Goal: Transaction & Acquisition: Book appointment/travel/reservation

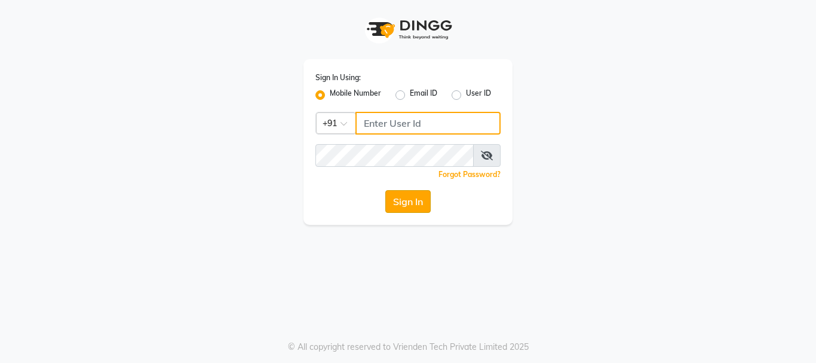
type input "8983048939"
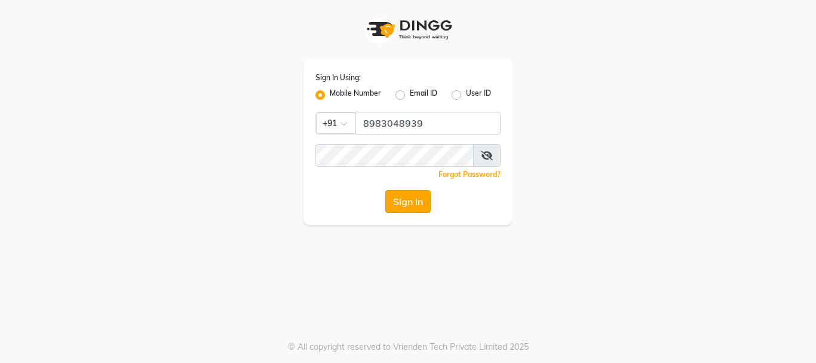
click at [400, 198] on button "Sign In" at bounding box center [407, 201] width 45 height 23
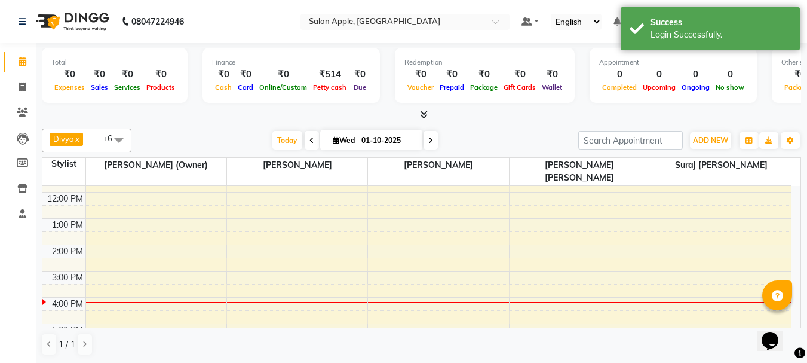
scroll to position [120, 0]
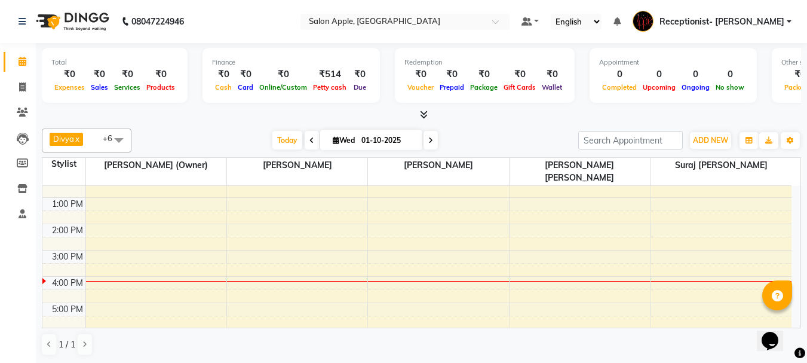
click at [677, 253] on div "8:00 AM 9:00 AM 10:00 AM 11:00 AM 12:00 PM 1:00 PM 2:00 PM 3:00 PM 4:00 PM 5:00…" at bounding box center [416, 236] width 749 height 341
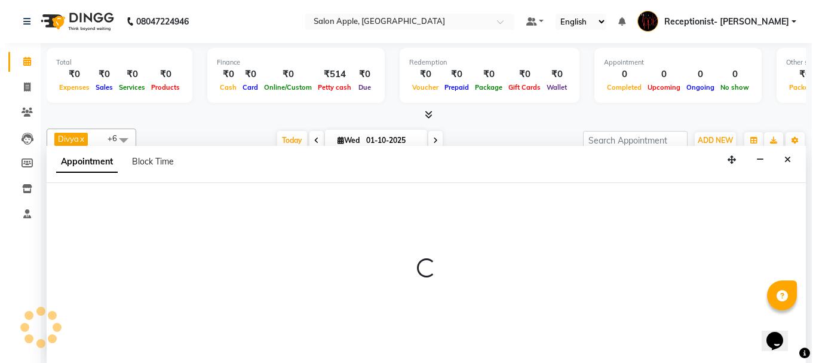
scroll to position [1, 0]
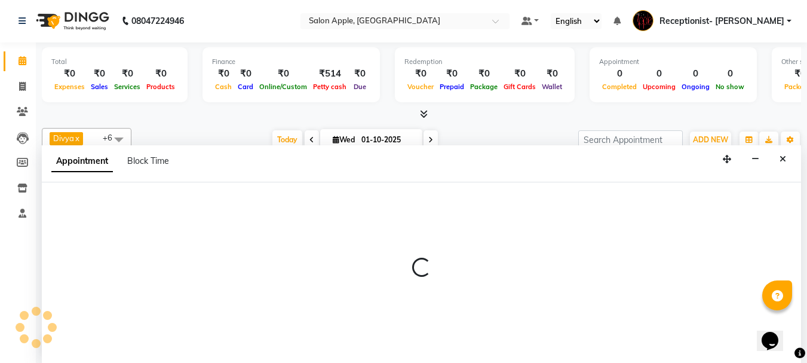
select select "87913"
select select "930"
select select "tentative"
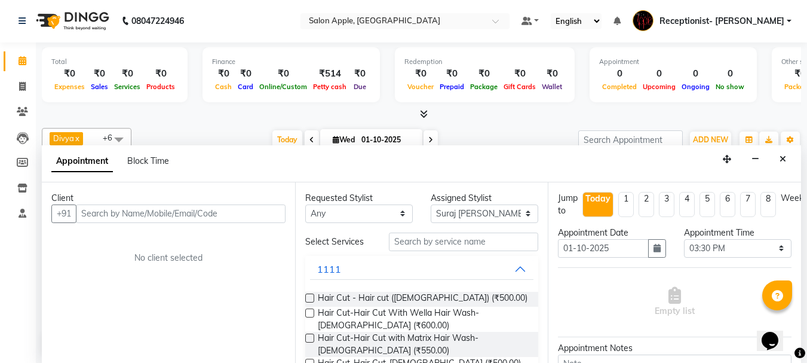
click at [212, 212] on input "text" at bounding box center [181, 213] width 210 height 19
type input "8983075050"
click at [267, 216] on span "Add Client" at bounding box center [261, 213] width 40 height 11
select select "22"
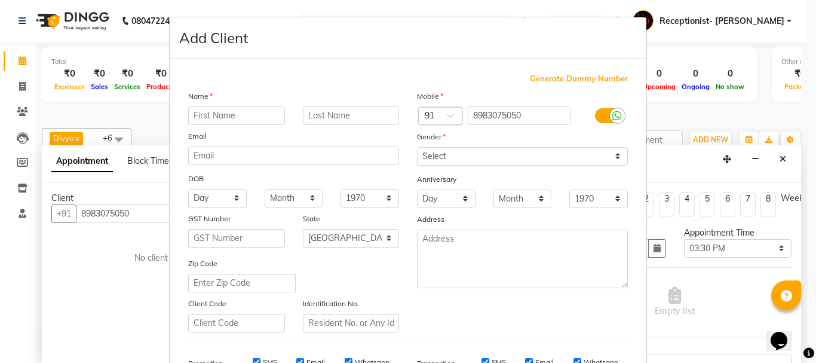
click at [201, 114] on input "text" at bounding box center [236, 115] width 97 height 19
type input "[PERSON_NAME]"
click at [470, 154] on select "Select [DEMOGRAPHIC_DATA] [DEMOGRAPHIC_DATA] Other Prefer Not To Say" at bounding box center [522, 156] width 211 height 19
select select "[DEMOGRAPHIC_DATA]"
click at [417, 147] on select "Select [DEMOGRAPHIC_DATA] [DEMOGRAPHIC_DATA] Other Prefer Not To Say" at bounding box center [522, 156] width 211 height 19
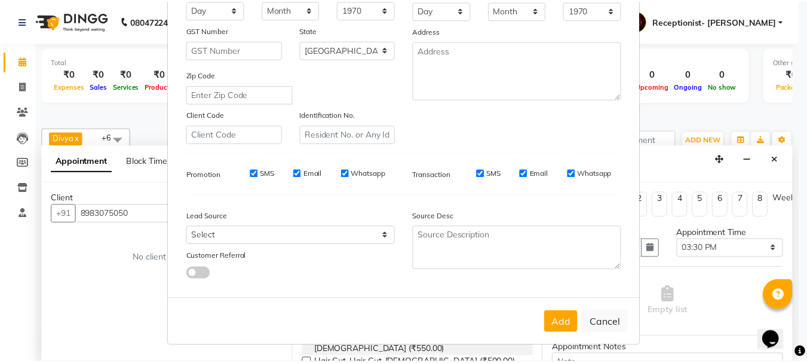
scroll to position [189, 0]
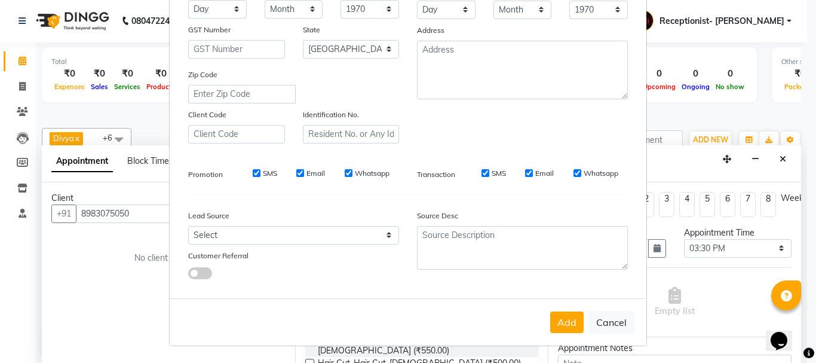
click at [568, 325] on button "Add" at bounding box center [566, 322] width 33 height 22
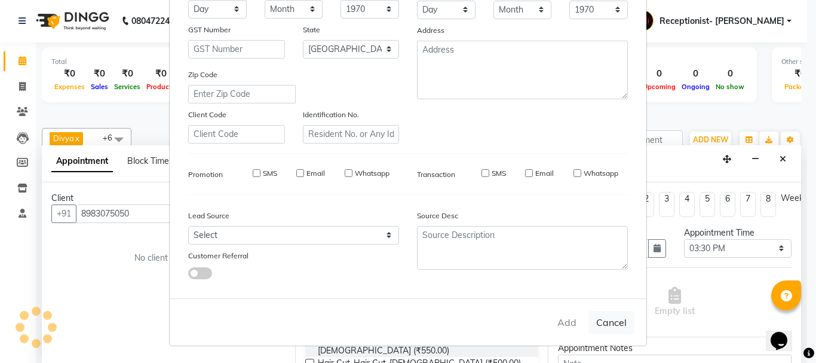
select select
select select "null"
select select
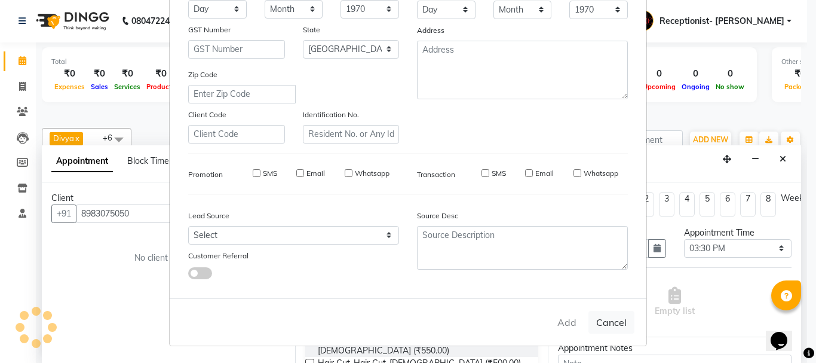
select select
checkbox input "false"
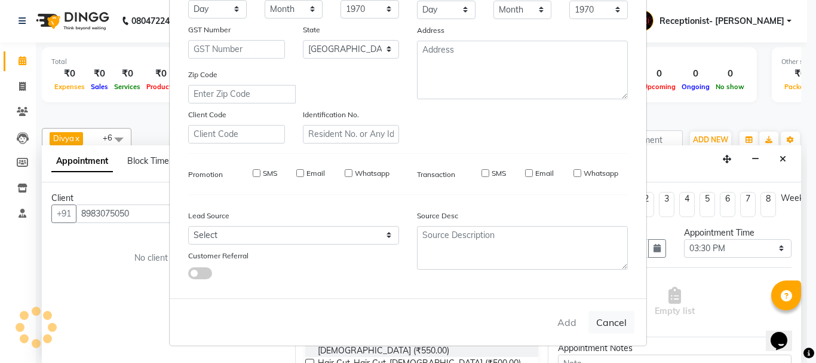
checkbox input "false"
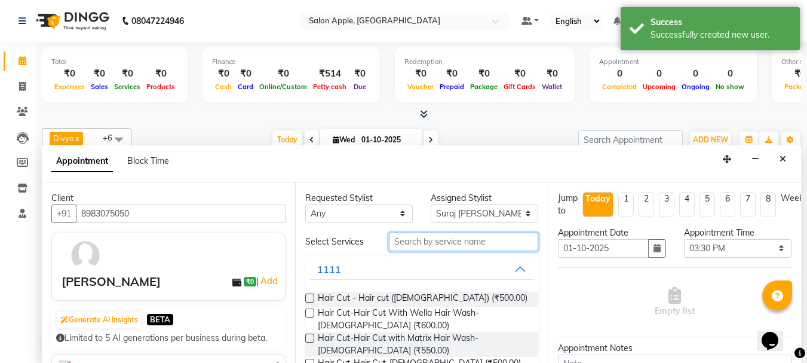
click at [513, 244] on input "text" at bounding box center [463, 241] width 149 height 19
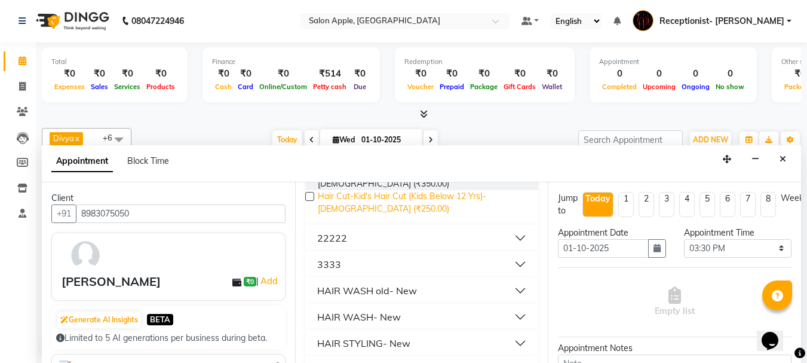
scroll to position [239, 0]
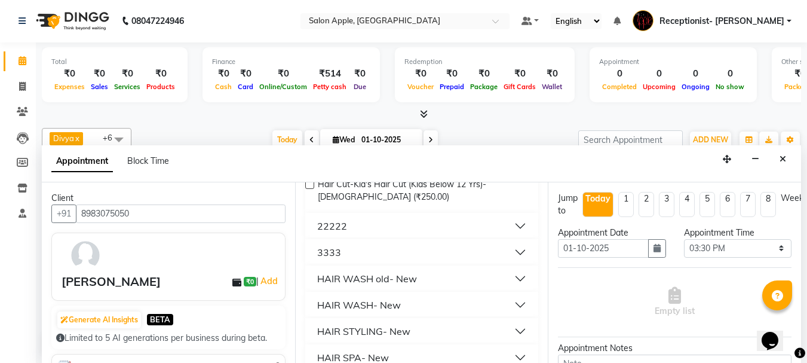
type input "hair w"
click at [394, 280] on div "HAIR WASH old- New" at bounding box center [367, 278] width 100 height 14
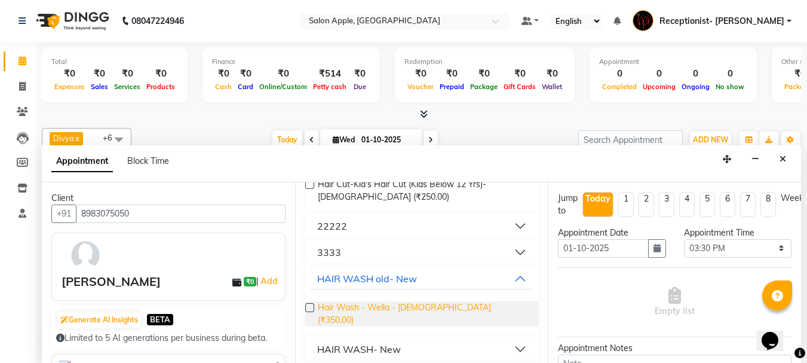
click at [409, 309] on span "Hair Wash - Wella - [DEMOGRAPHIC_DATA] (₹350.00)" at bounding box center [424, 313] width 212 height 25
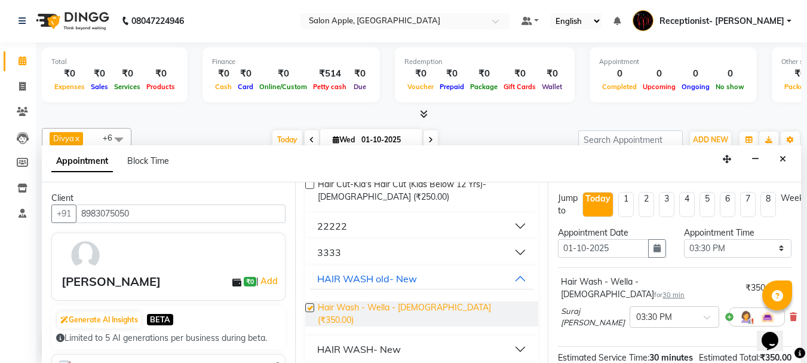
checkbox input "false"
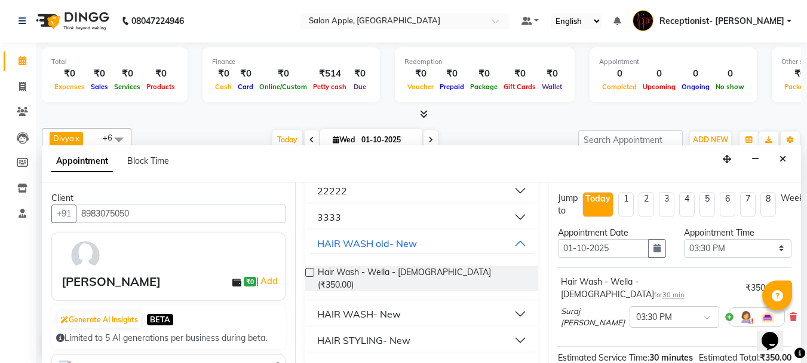
scroll to position [299, 0]
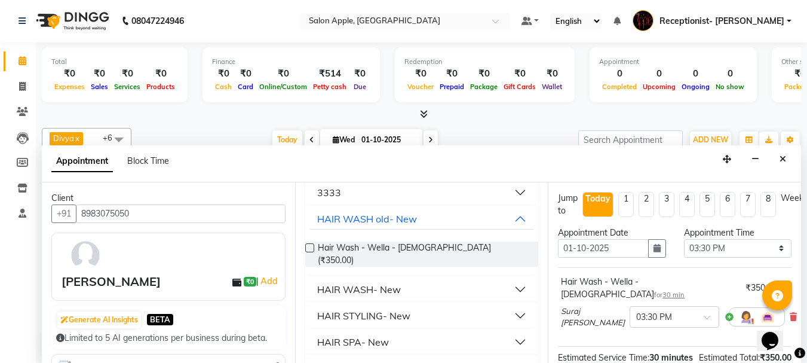
click at [408, 310] on div "HAIR STYLING- New" at bounding box center [363, 315] width 93 height 14
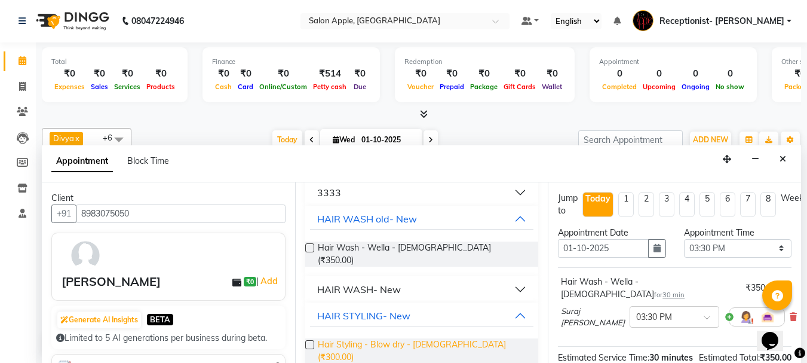
click at [418, 338] on span "Hair Styling - Blow dry - [DEMOGRAPHIC_DATA] (₹300.00)" at bounding box center [424, 350] width 212 height 25
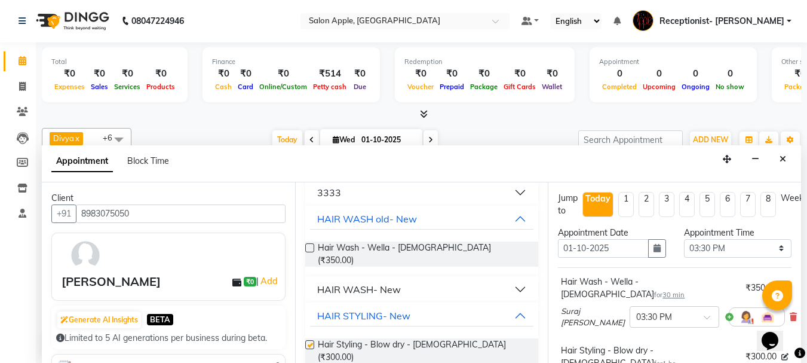
checkbox input "false"
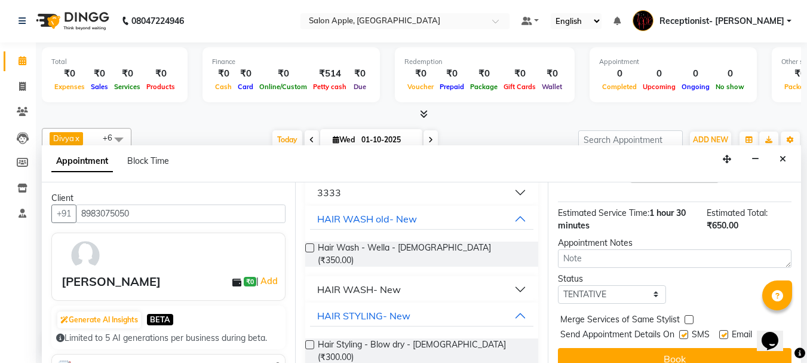
click at [693, 348] on button "Book" at bounding box center [675, 359] width 234 height 22
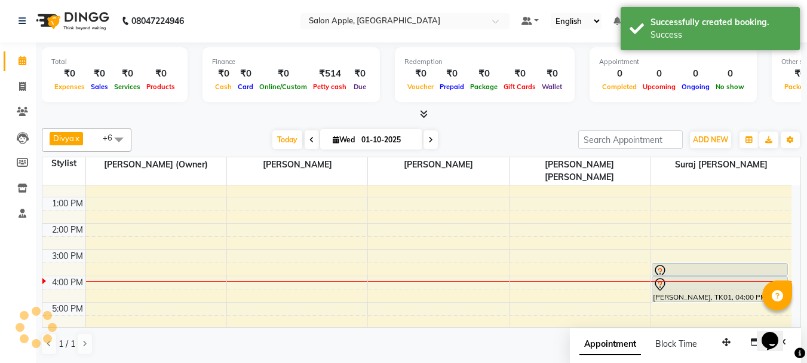
scroll to position [0, 0]
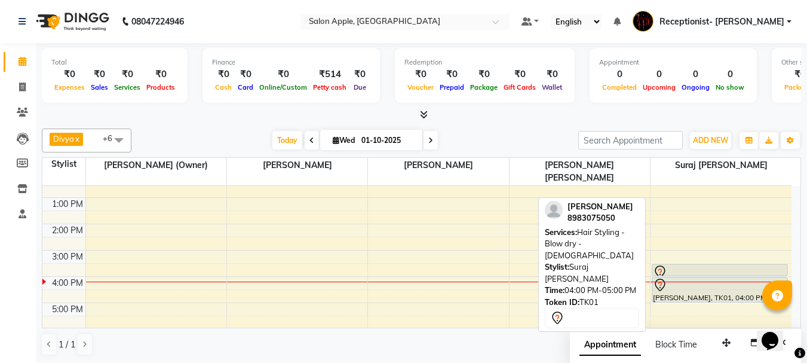
click at [700, 282] on div "[PERSON_NAME], TK01, 04:00 PM-05:00 PM, Hair Styling - Blow dry - [DEMOGRAPHIC_…" at bounding box center [720, 289] width 135 height 25
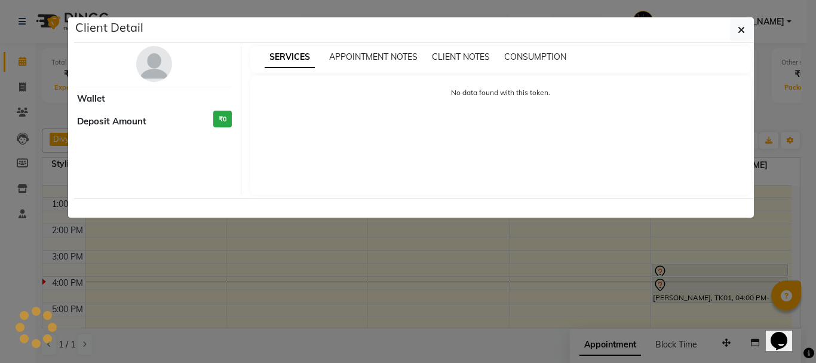
select select "7"
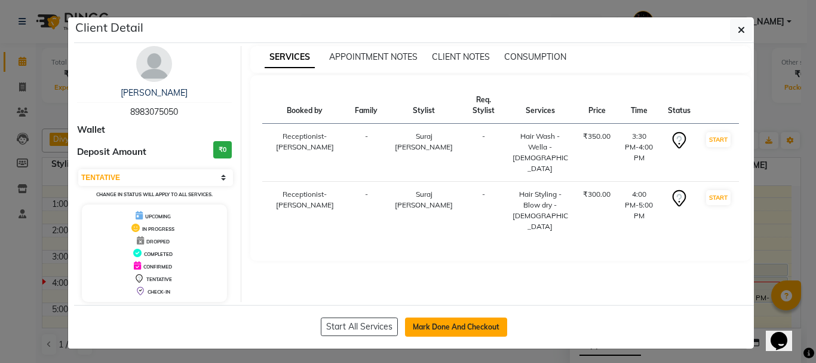
click at [475, 332] on button "Mark Done And Checkout" at bounding box center [456, 326] width 102 height 19
select select "645"
select select "service"
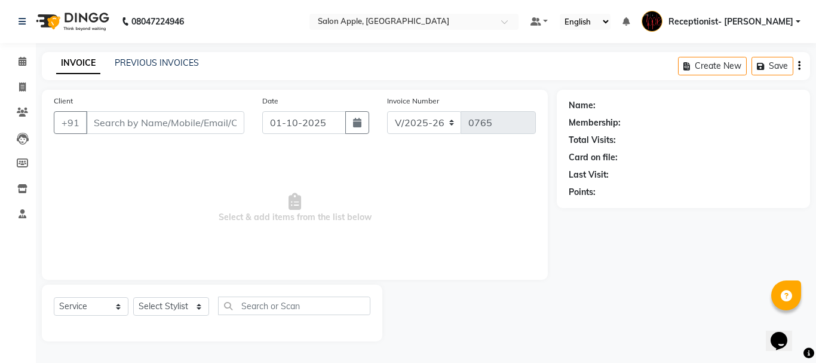
type input "8983075050"
select select "87913"
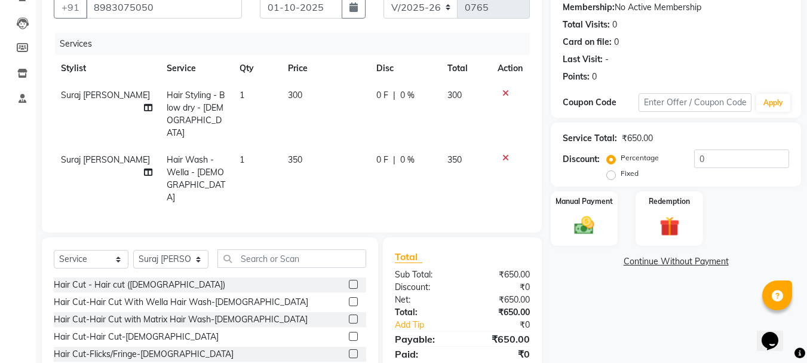
scroll to position [120, 0]
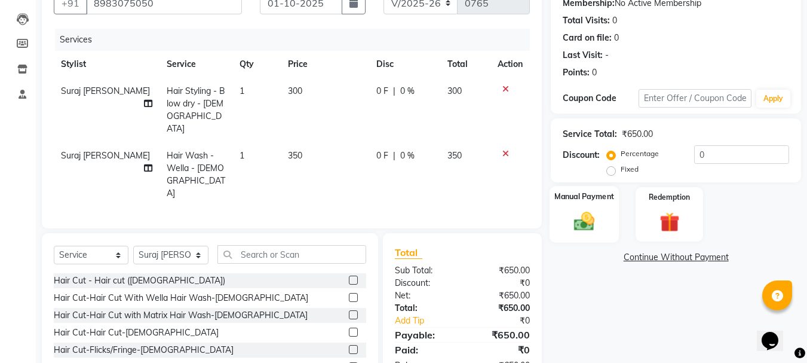
click at [611, 210] on div "Manual Payment" at bounding box center [585, 214] width 70 height 57
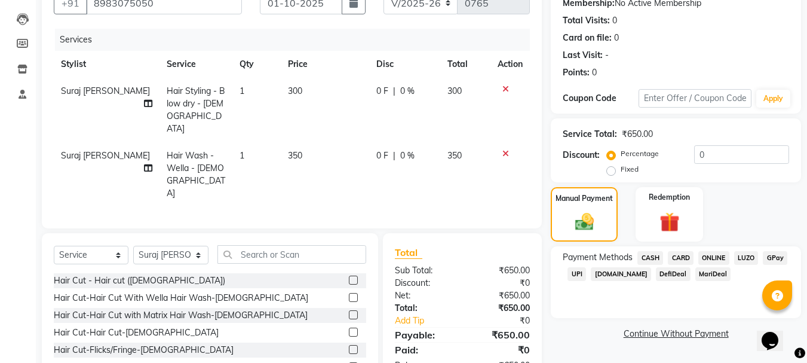
click at [715, 254] on span "ONLINE" at bounding box center [714, 258] width 31 height 14
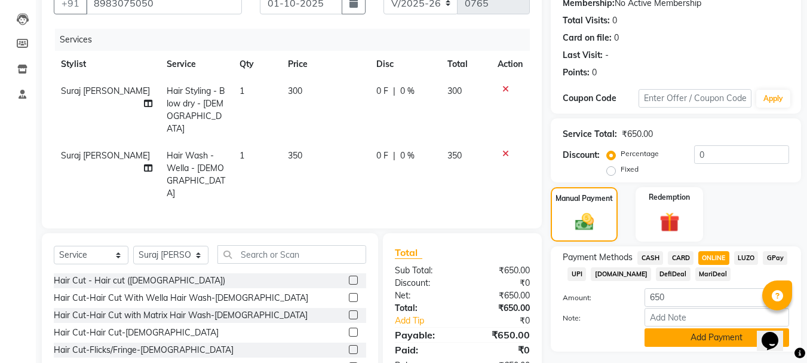
click at [692, 341] on button "Add Payment" at bounding box center [717, 337] width 145 height 19
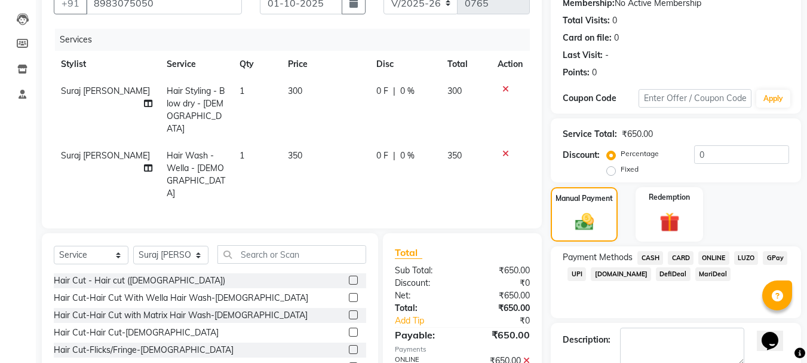
scroll to position [185, 0]
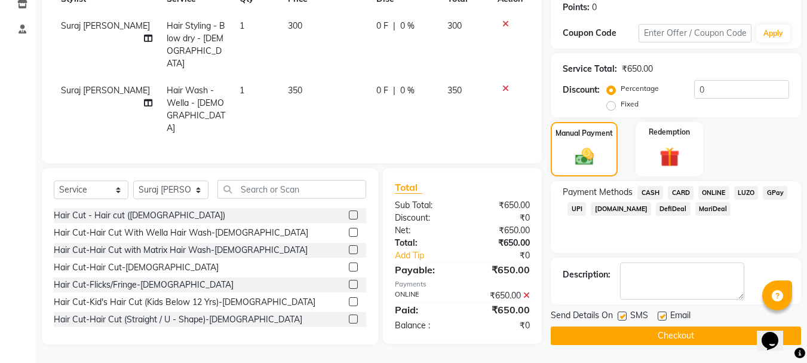
click at [658, 336] on button "Checkout" at bounding box center [676, 335] width 250 height 19
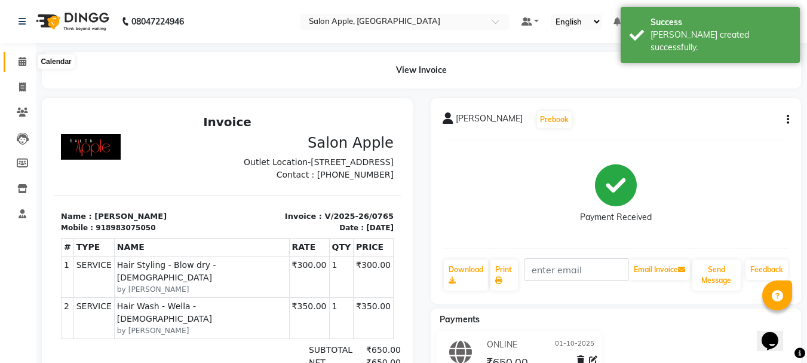
drag, startPoint x: 19, startPoint y: 62, endPoint x: 50, endPoint y: 69, distance: 31.9
click at [19, 62] on icon at bounding box center [23, 61] width 8 height 9
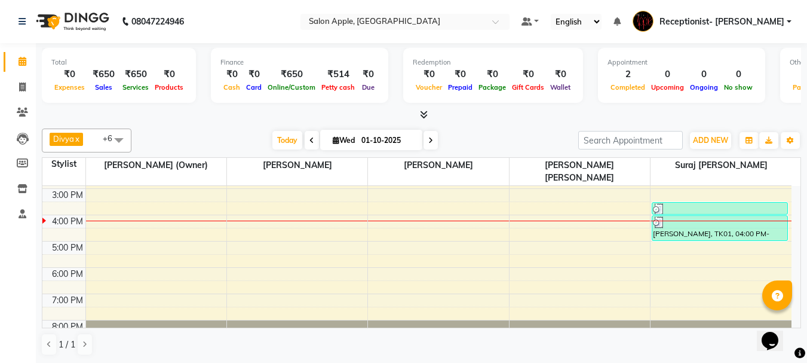
scroll to position [187, 0]
